Goal: Transaction & Acquisition: Purchase product/service

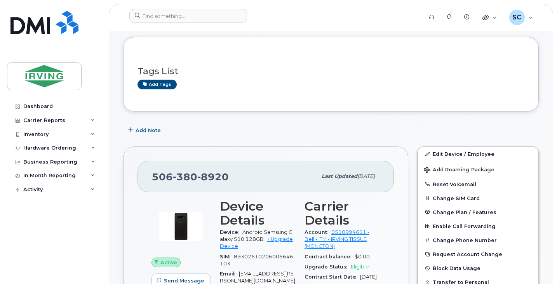
scroll to position [78, 0]
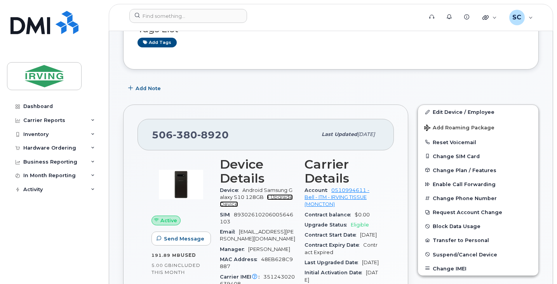
click at [280, 198] on link "+ Upgrade Device" at bounding box center [256, 200] width 73 height 13
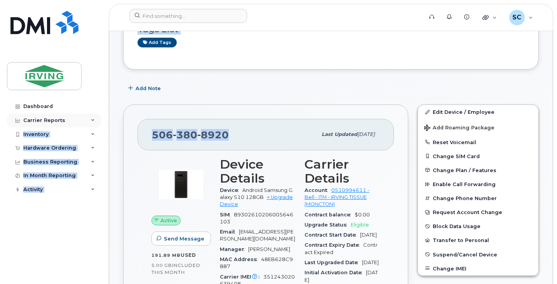
drag, startPoint x: 229, startPoint y: 134, endPoint x: 95, endPoint y: 116, distance: 134.7
click at [214, 132] on span "8920" at bounding box center [212, 135] width 31 height 12
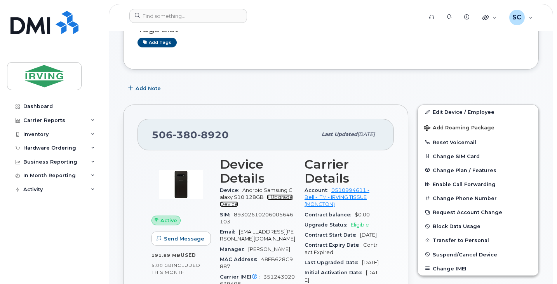
click at [281, 198] on link "+ Upgrade Device" at bounding box center [256, 200] width 73 height 13
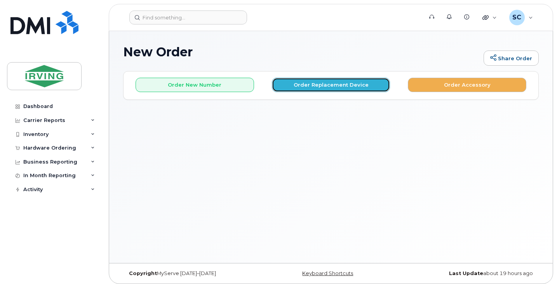
click at [359, 85] on button "Order Replacement Device" at bounding box center [331, 85] width 118 height 14
click at [321, 85] on button "Order Replacement Device" at bounding box center [331, 85] width 118 height 14
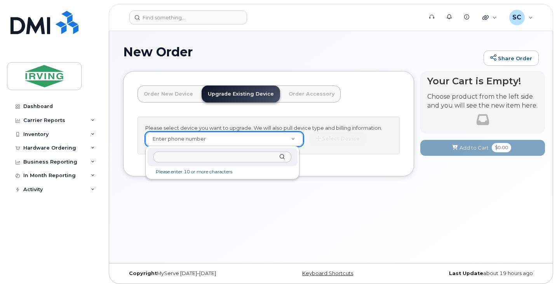
click at [225, 155] on input "text" at bounding box center [222, 156] width 138 height 11
type input "5063808920"
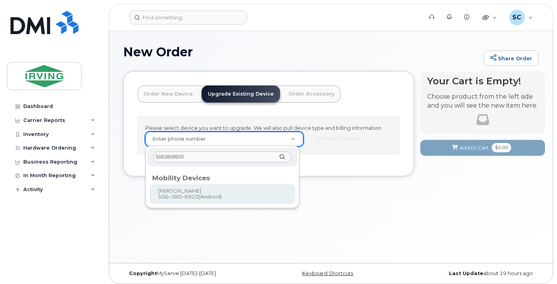
type input "699150"
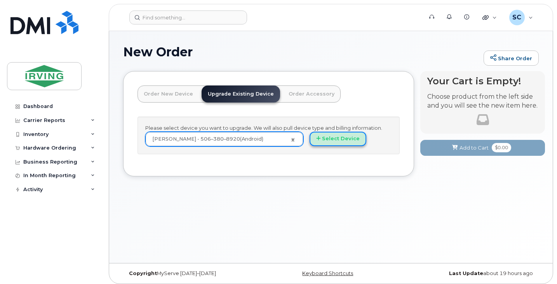
click at [324, 143] on button "Select Device" at bounding box center [337, 139] width 57 height 14
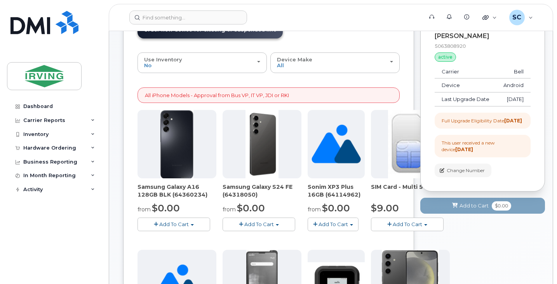
scroll to position [78, 0]
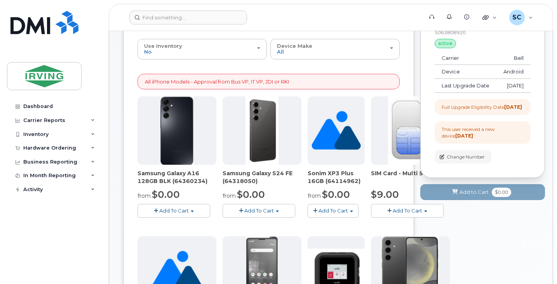
click at [257, 210] on span "Add To Cart" at bounding box center [258, 210] width 29 height 6
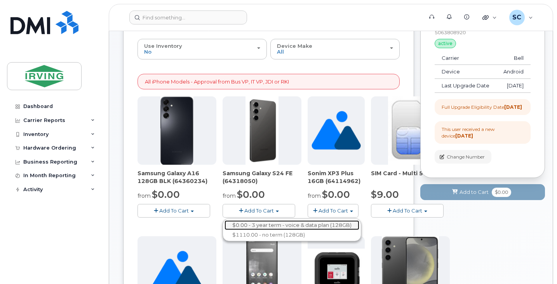
click at [266, 226] on link "$0.00 - 3 year term - voice & data plan (128GB)" at bounding box center [291, 225] width 135 height 10
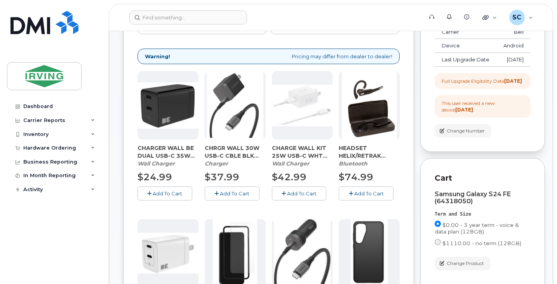
scroll to position [116, 0]
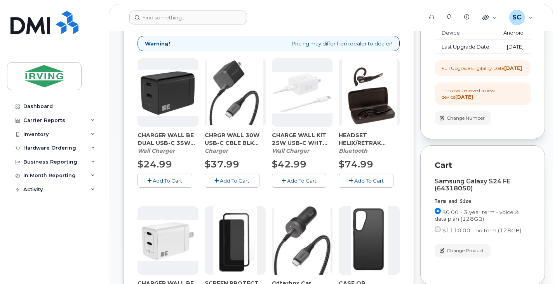
click at [237, 179] on span "Add To Cart" at bounding box center [234, 180] width 29 height 6
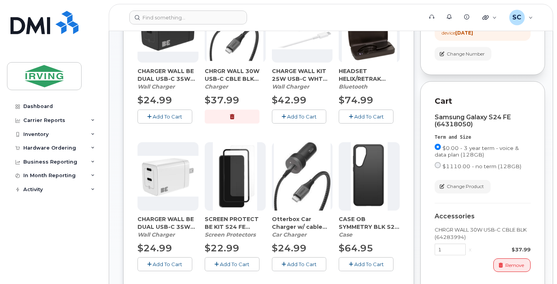
scroll to position [194, 0]
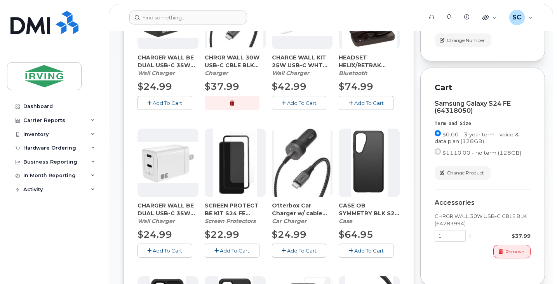
click at [234, 252] on span "Add To Cart" at bounding box center [234, 250] width 29 height 6
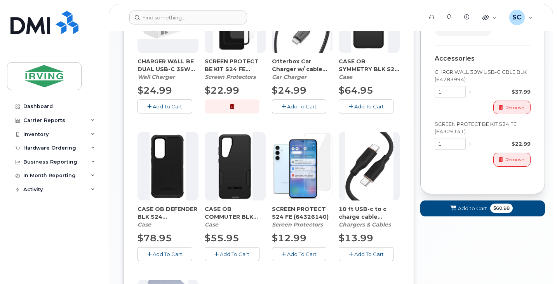
scroll to position [349, 0]
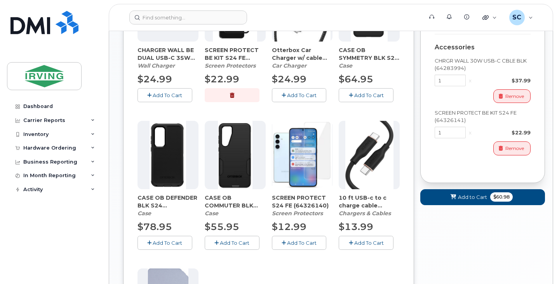
click at [224, 245] on span "Add To Cart" at bounding box center [234, 242] width 29 height 6
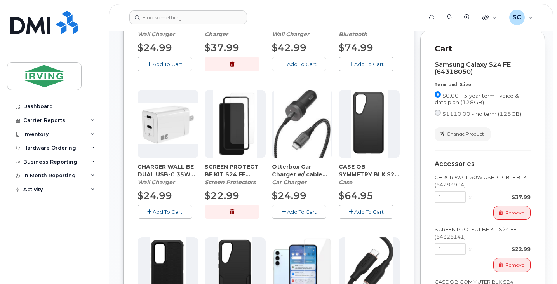
scroll to position [427, 0]
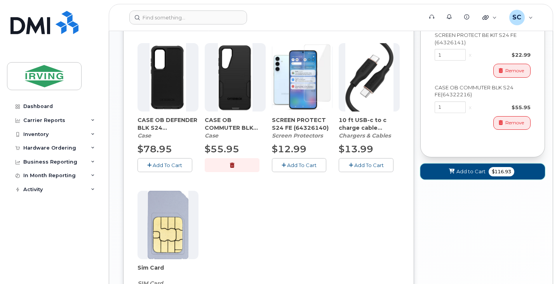
click at [478, 179] on button "Add to Cart $116.93" at bounding box center [482, 171] width 125 height 16
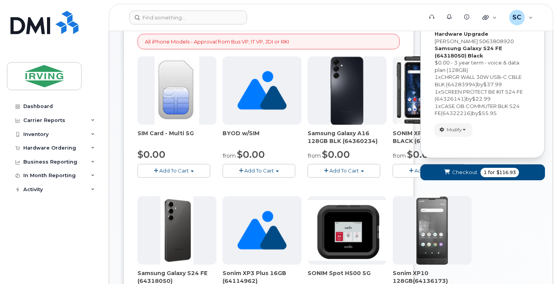
scroll to position [155, 0]
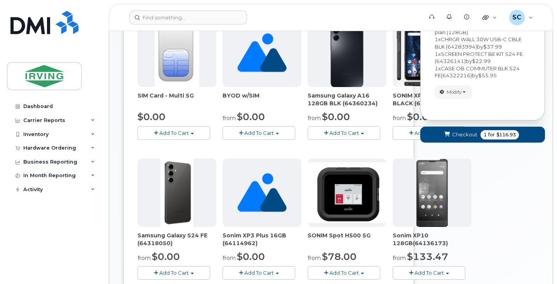
click at [529, 172] on div "Your Cart is Empty! Choose product from the left side and you will see the new …" at bounding box center [482, 269] width 125 height 707
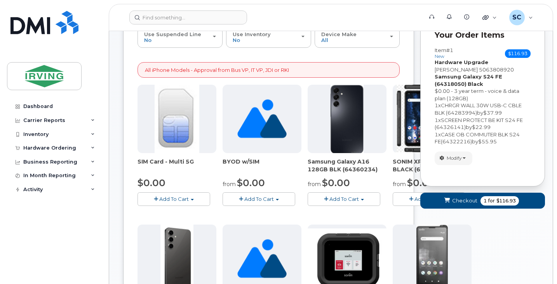
scroll to position [116, 0]
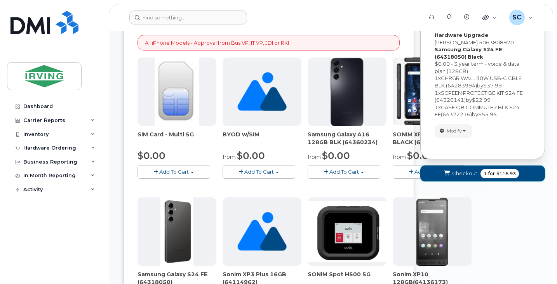
click at [515, 174] on button "Checkout 1 for $116.93" at bounding box center [482, 173] width 125 height 16
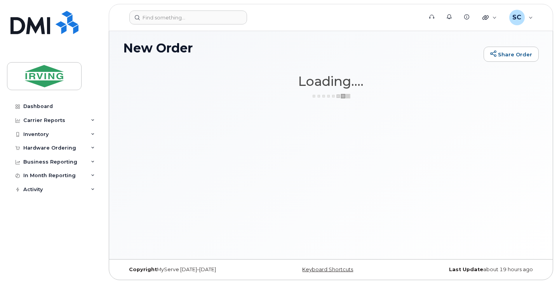
scroll to position [4, 0]
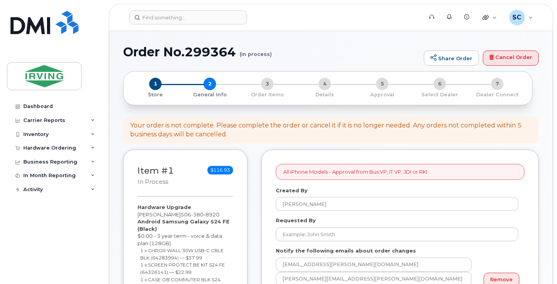
select select
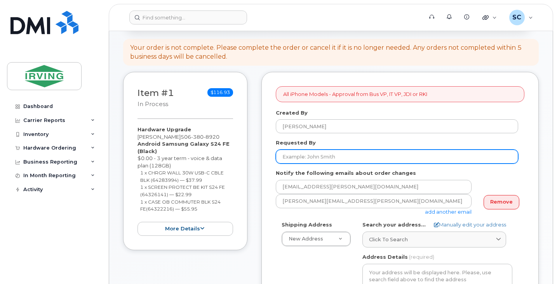
click at [324, 160] on input "Requested By" at bounding box center [397, 156] width 242 height 14
type input "[PERSON_NAME]"
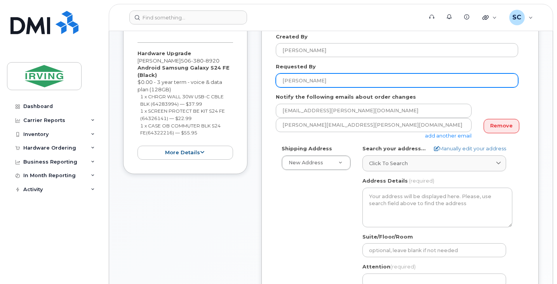
scroll to position [155, 0]
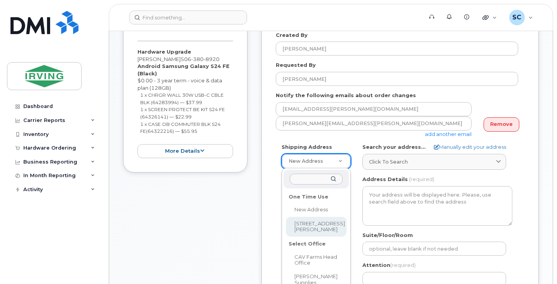
select select "102 Rue Dawson"
type input "102 Rue Dawson"
type input "1522"
type input "E1A 0C1"
type input "[PERSON_NAME]"
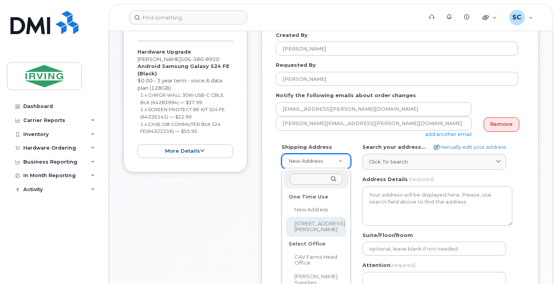
type input "5068665816"
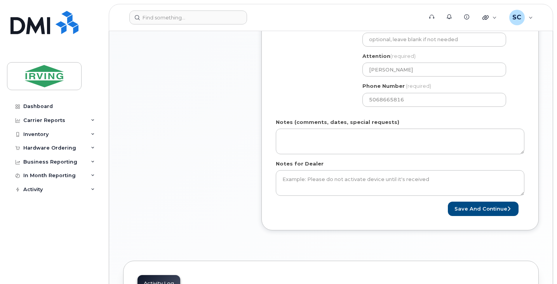
scroll to position [388, 0]
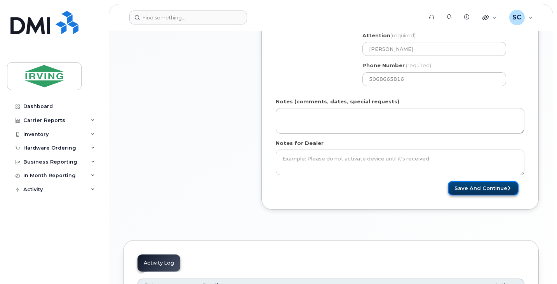
click at [482, 187] on button "Save and Continue" at bounding box center [482, 188] width 71 height 14
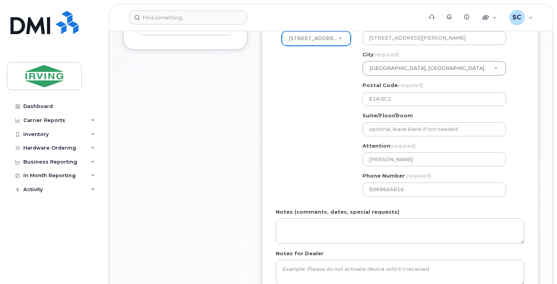
scroll to position [272, 0]
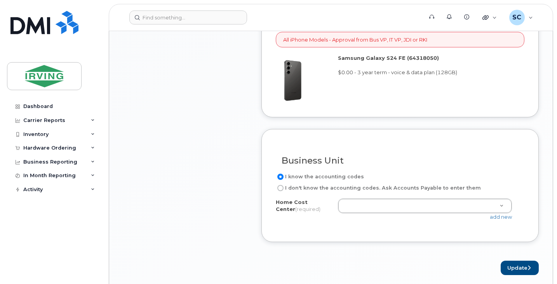
scroll to position [660, 0]
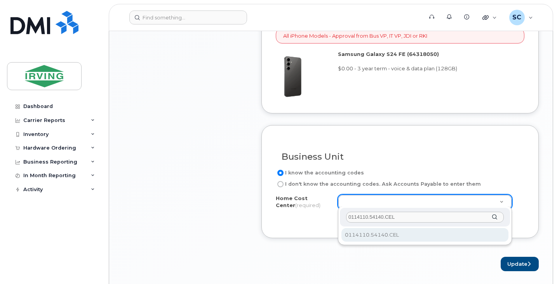
type input "0114110.54140.CEL"
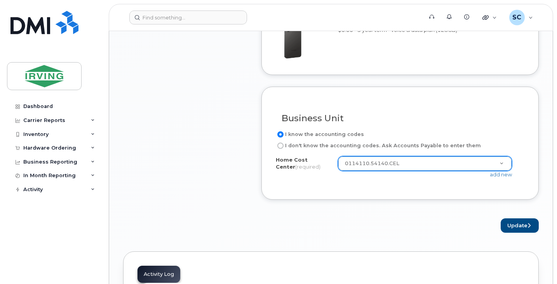
scroll to position [699, 0]
click at [527, 224] on icon "submit" at bounding box center [528, 224] width 3 height 5
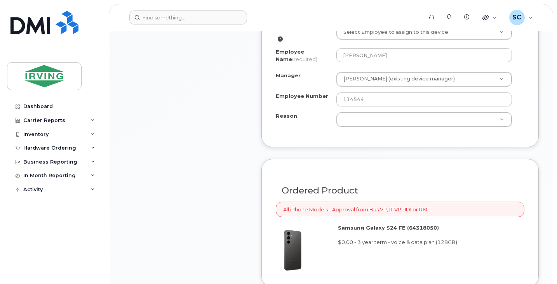
scroll to position [440, 0]
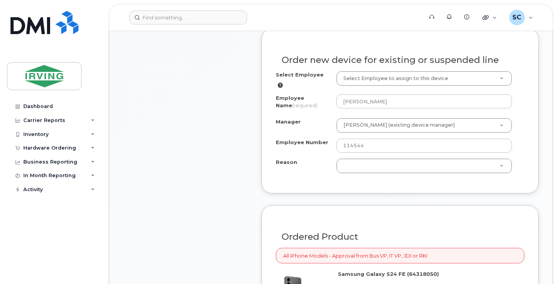
click at [303, 134] on div "Select Employee Select Employee to assign to this device Employee Name (require…" at bounding box center [400, 122] width 248 height 102
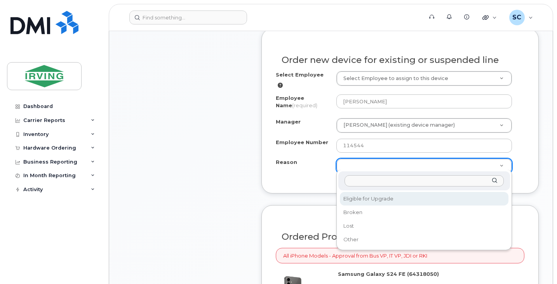
select select "eligible_for_upgrade"
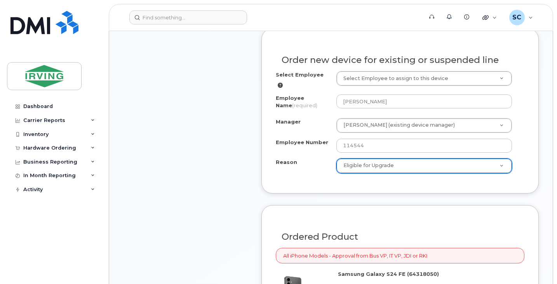
scroll to position [673, 0]
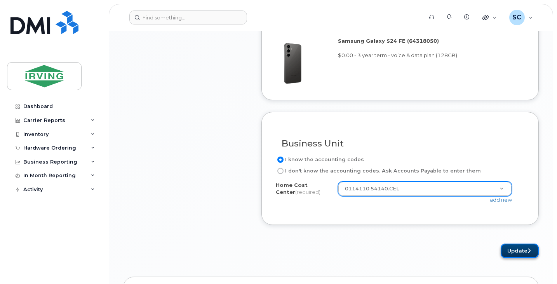
click at [511, 245] on button "Update" at bounding box center [519, 250] width 38 height 14
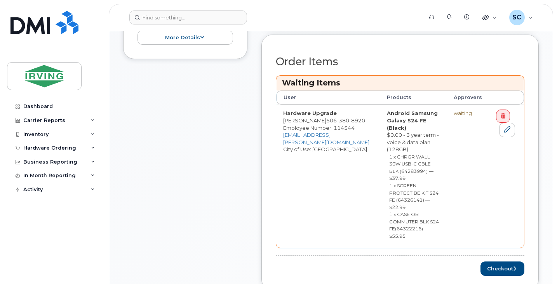
scroll to position [310, 0]
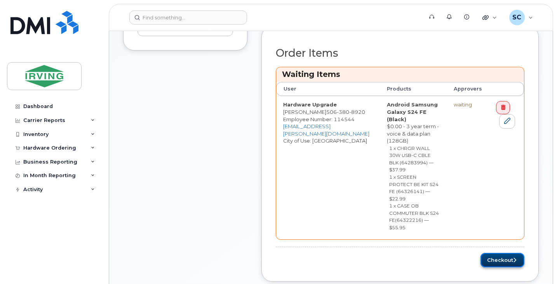
click at [507, 253] on button "Checkout" at bounding box center [502, 260] width 44 height 14
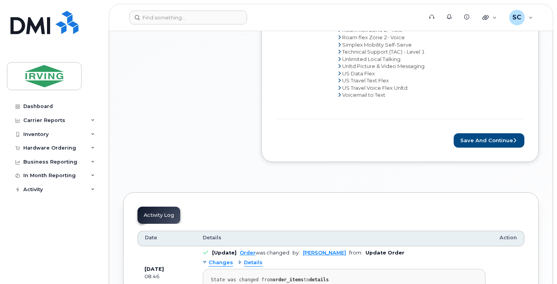
scroll to position [543, 0]
click at [487, 133] on button "Save and Continue" at bounding box center [488, 140] width 71 height 14
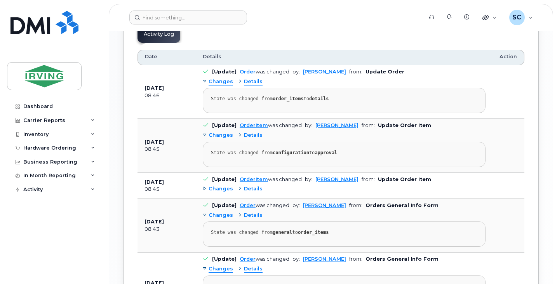
scroll to position [737, 0]
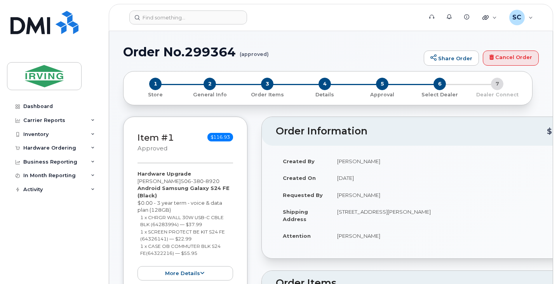
radio input "true"
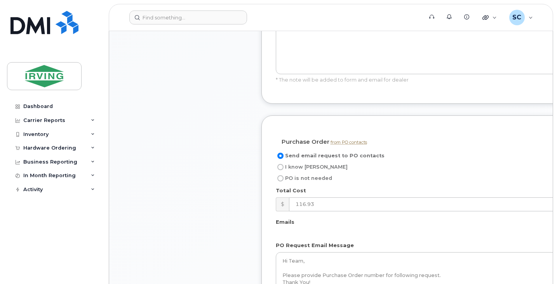
scroll to position [660, 0]
click at [283, 166] on input "I know [PERSON_NAME]" at bounding box center [280, 166] width 6 height 6
radio input "true"
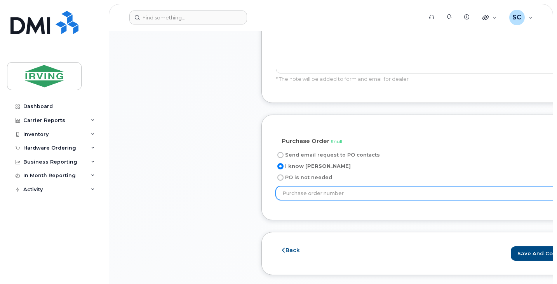
click at [315, 194] on input "text" at bounding box center [428, 193] width 305 height 14
paste input "20613431"
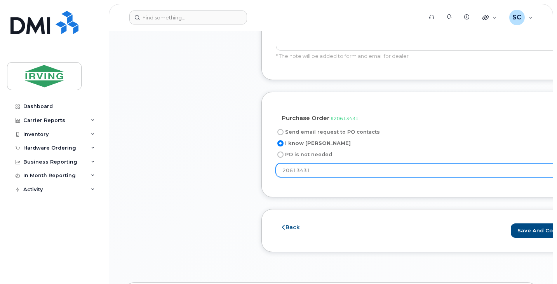
scroll to position [699, 0]
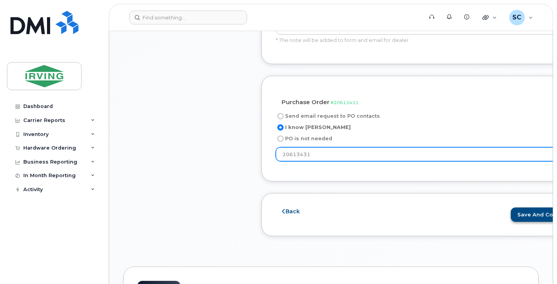
type input "20613431"
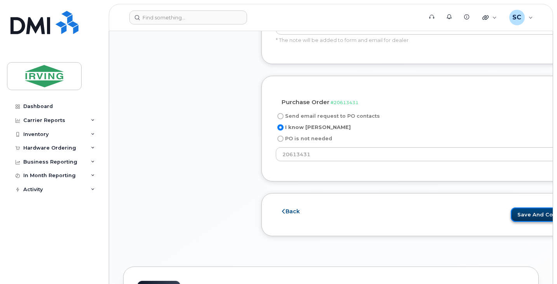
click at [521, 215] on button "Save and Continue" at bounding box center [545, 214] width 71 height 14
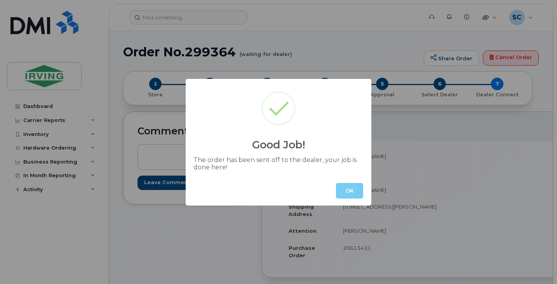
click at [354, 192] on button "OK" at bounding box center [349, 191] width 27 height 16
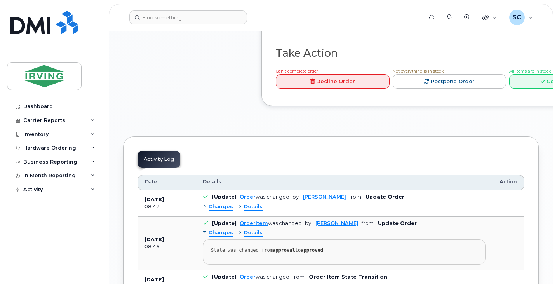
scroll to position [776, 0]
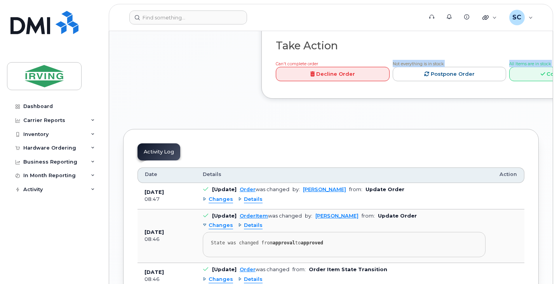
drag, startPoint x: 303, startPoint y: 201, endPoint x: 558, endPoint y: 203, distance: 255.4
click at [556, 203] on html "Support Alerts Knowledge Base Quicklinks Suspend / Cancel Device Change SIM Car…" at bounding box center [278, 9] width 557 height 1571
click at [522, 84] on form "Take Action Can't complete order Decline Order Not everything is in stock Postp…" at bounding box center [449, 62] width 347 height 44
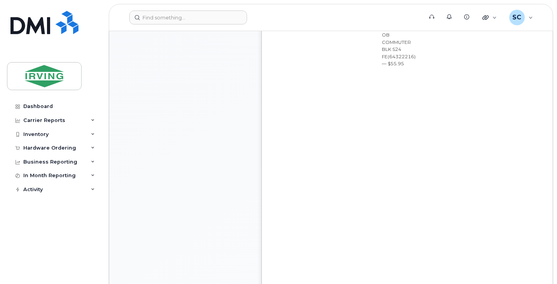
scroll to position [233, 0]
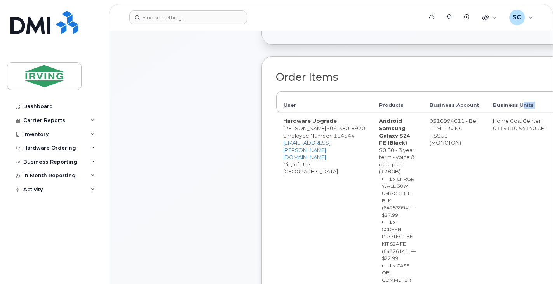
drag, startPoint x: 513, startPoint y: 103, endPoint x: 558, endPoint y: 105, distance: 45.1
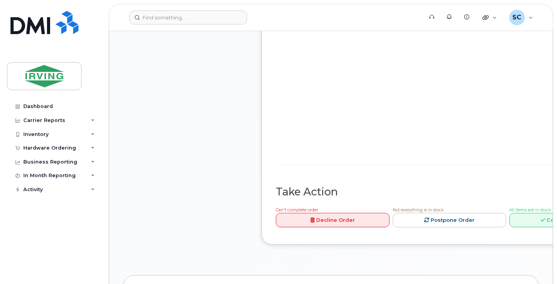
scroll to position [854, 0]
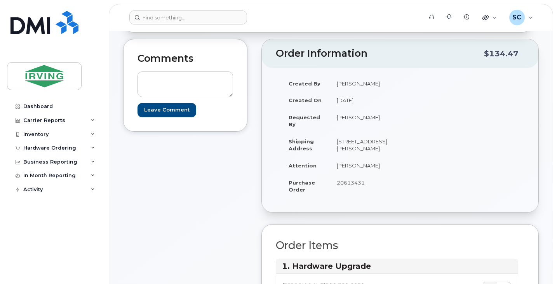
scroll to position [0, 0]
